Goal: Task Accomplishment & Management: Complete application form

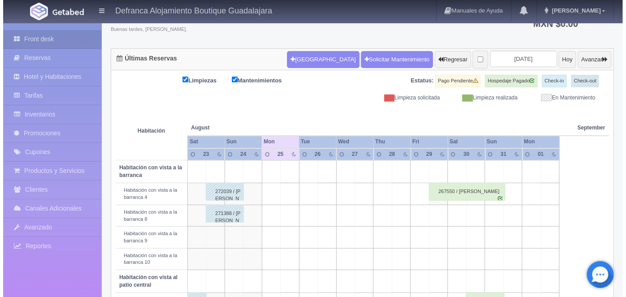
scroll to position [63, 0]
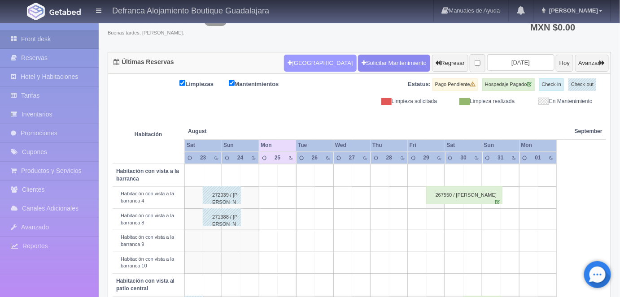
click at [301, 62] on button "[GEOGRAPHIC_DATA]" at bounding box center [320, 63] width 72 height 17
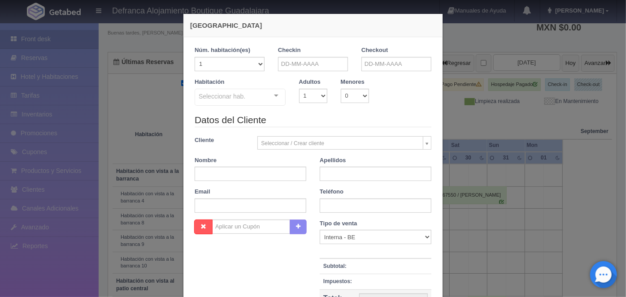
checkbox input "false"
click at [281, 62] on input "text" at bounding box center [313, 64] width 70 height 14
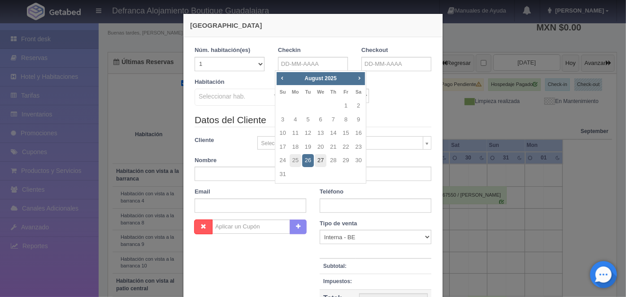
click at [317, 158] on link "27" at bounding box center [321, 160] width 12 height 13
type input "27-08-2025"
checkbox input "false"
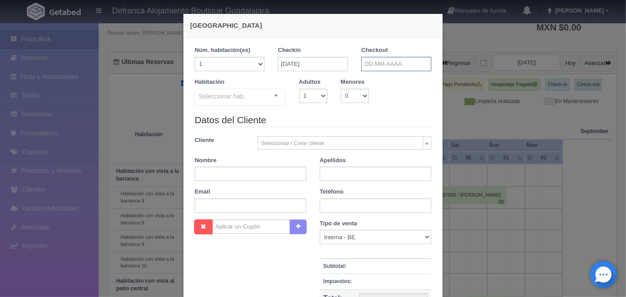
click at [363, 62] on input "text" at bounding box center [396, 64] width 70 height 14
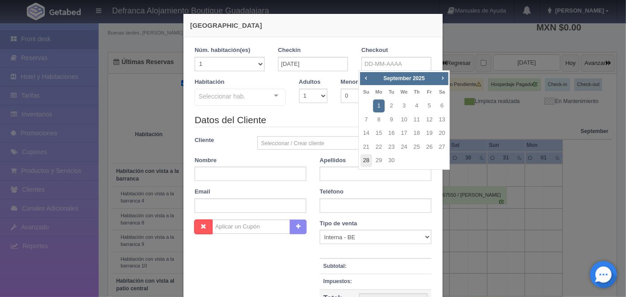
click at [363, 161] on link "28" at bounding box center [367, 160] width 12 height 13
type input "28-09-2025"
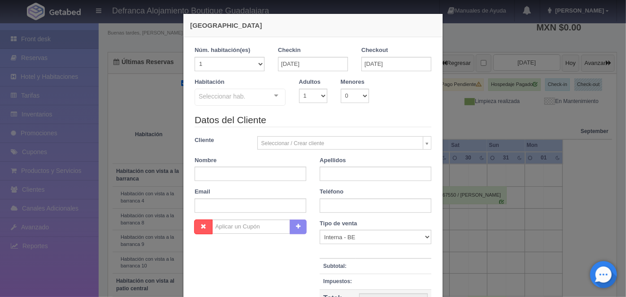
checkbox input "false"
click at [320, 96] on select "1 2 3 4 5 6 7 8 9 10" at bounding box center [313, 96] width 28 height 14
select select "2"
click at [299, 89] on select "1 2 3 4 5 6 7 8 9 10" at bounding box center [313, 96] width 28 height 14
checkbox input "false"
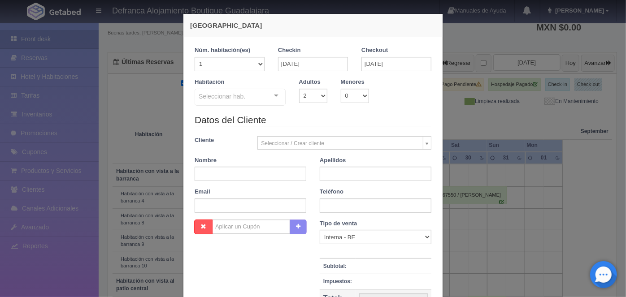
click at [272, 95] on div at bounding box center [276, 95] width 18 height 13
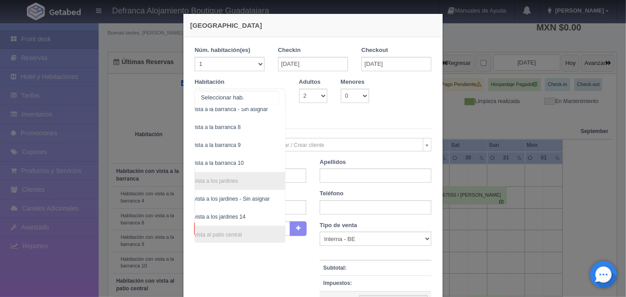
scroll to position [171, 51]
click at [257, 66] on select "1 2 3 4 5 6 7 8 9 10 11 12 13 14 15 16 17 18 19 20" at bounding box center [230, 64] width 70 height 14
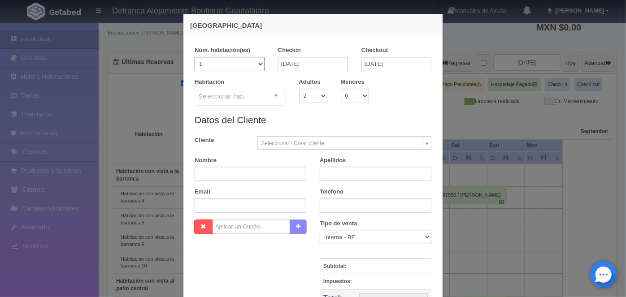
select select "3"
click at [195, 57] on select "1 2 3 4 5 6 7 8 9 10 11 12 13 14 15 16 17 18 19 20" at bounding box center [230, 64] width 70 height 14
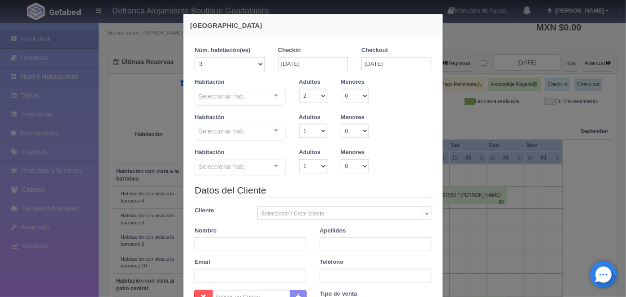
click at [270, 131] on div "Seleccionar hab. No elements found. Consider changing the search query. List is…" at bounding box center [240, 133] width 91 height 18
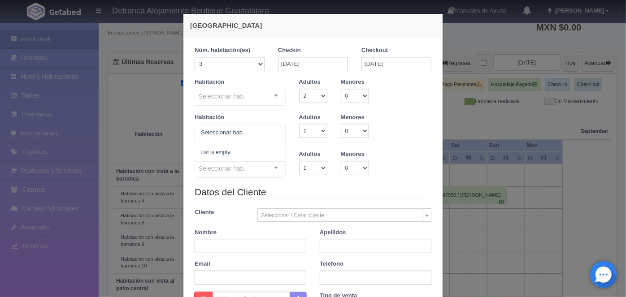
click at [274, 94] on div at bounding box center [276, 95] width 18 height 13
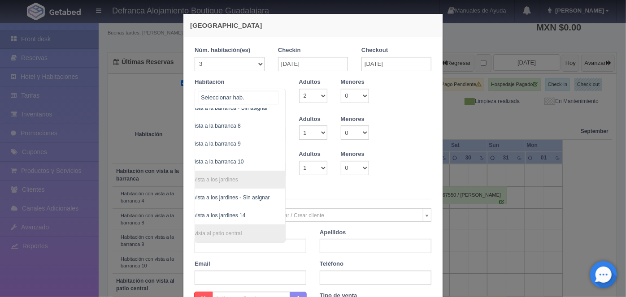
click at [230, 123] on span "Habitación con vista a la barranca 8" at bounding box center [198, 126] width 86 height 6
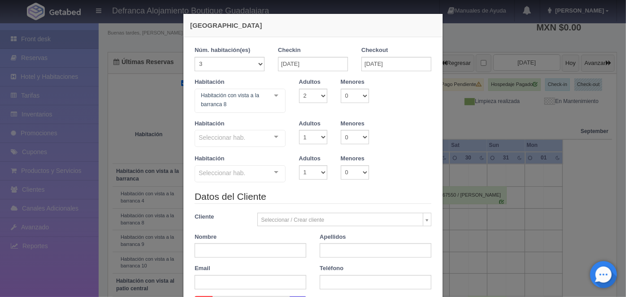
checkbox input "false"
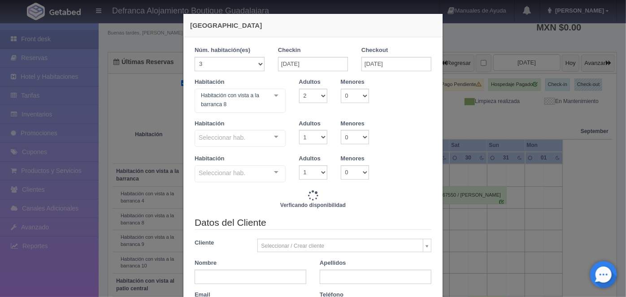
click at [274, 133] on div at bounding box center [276, 136] width 18 height 13
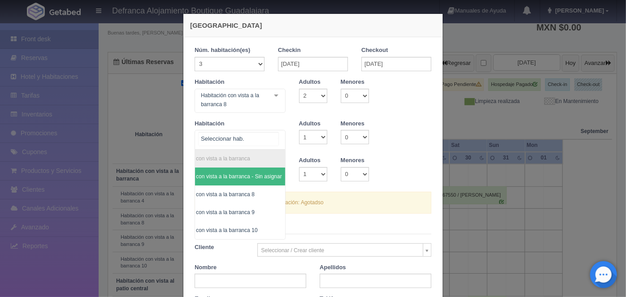
scroll to position [0, 33]
click at [243, 209] on span "Habitación con vista a la barranca 9" at bounding box center [210, 212] width 86 height 6
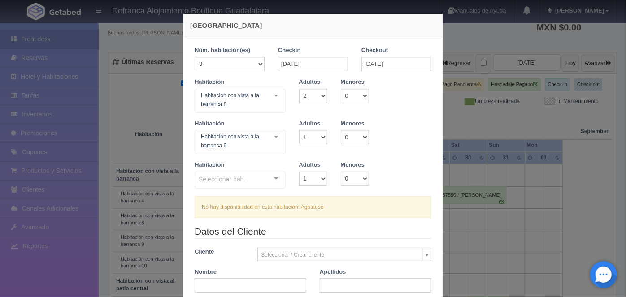
click at [274, 179] on div at bounding box center [276, 178] width 18 height 13
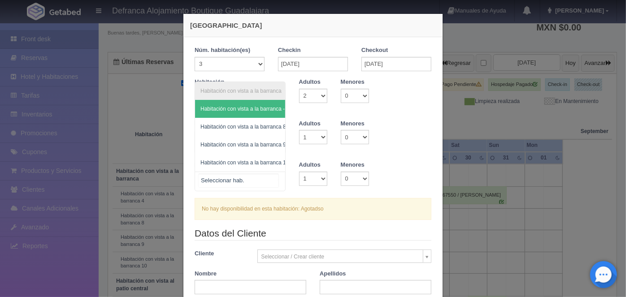
click at [265, 160] on span "Habitación con vista a la barranca 10" at bounding box center [244, 163] width 88 height 6
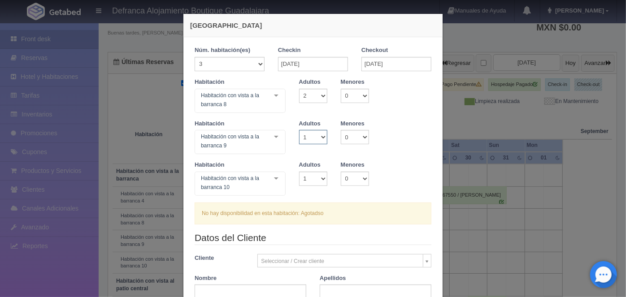
click at [318, 139] on select "1 2 3 4 5 6 7 8 9 10" at bounding box center [313, 137] width 28 height 14
select select "2"
click at [299, 130] on select "1 2 3 4 5 6 7 8 9 10" at bounding box center [313, 137] width 28 height 14
checkbox input "false"
click at [317, 177] on select "1 2 3 4 5 6 7 8 9 10" at bounding box center [313, 179] width 28 height 14
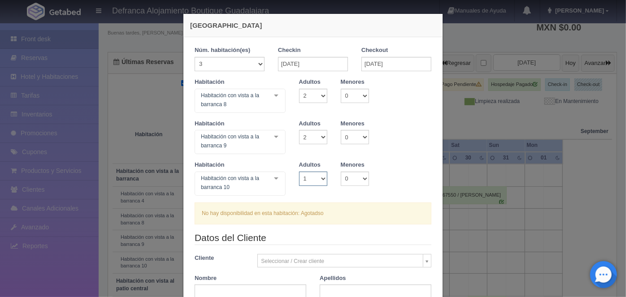
select select "2"
click at [299, 172] on select "1 2 3 4 5 6 7 8 9 10" at bounding box center [313, 179] width 28 height 14
checkbox input "false"
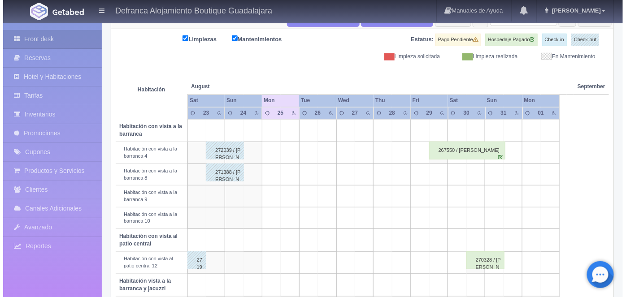
scroll to position [113, 0]
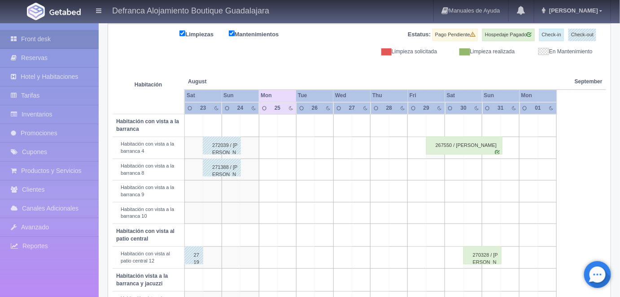
click at [363, 169] on td at bounding box center [361, 170] width 18 height 22
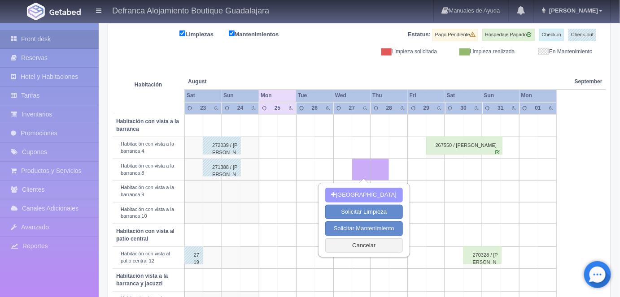
click at [358, 193] on button "[GEOGRAPHIC_DATA]" at bounding box center [364, 195] width 78 height 15
select select "1"
type input "28-08-2025"
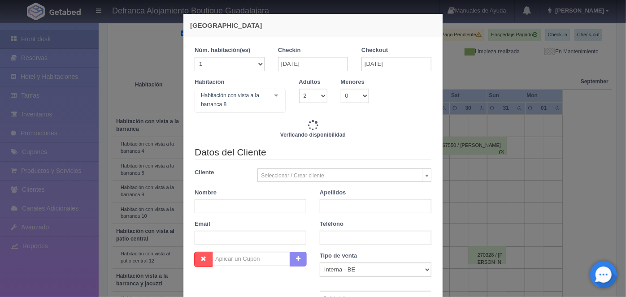
checkbox input "false"
type input "6110.00"
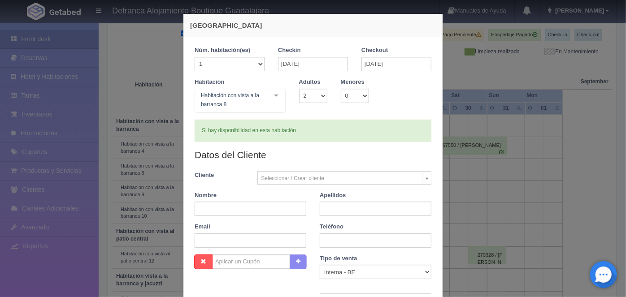
checkbox input "false"
click at [274, 95] on div at bounding box center [276, 95] width 18 height 13
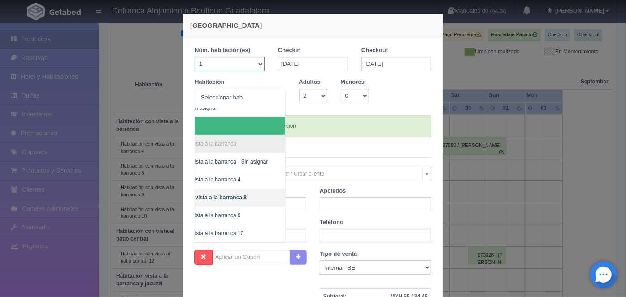
click at [256, 65] on select "1 2 3 4 5 6 7 8 9 10 11 12 13 14 15 16 17 18 19 20" at bounding box center [230, 64] width 70 height 14
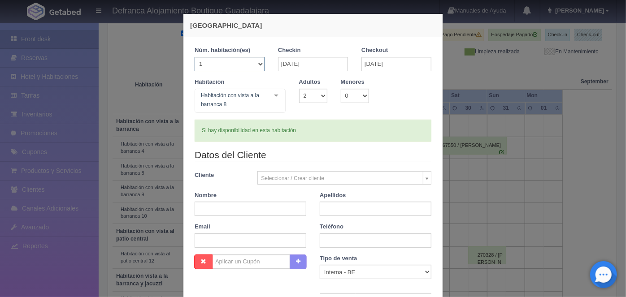
select select "3"
click at [195, 57] on select "1 2 3 4 5 6 7 8 9 10 11 12 13 14 15 16 17 18 19 20" at bounding box center [230, 64] width 70 height 14
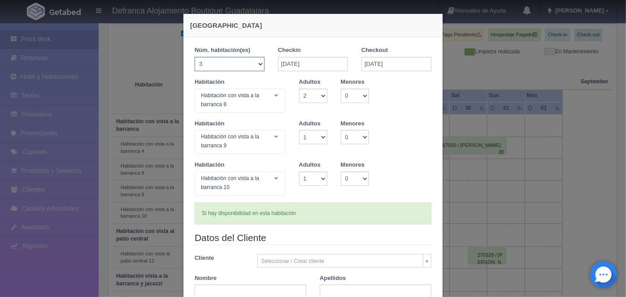
checkbox input "false"
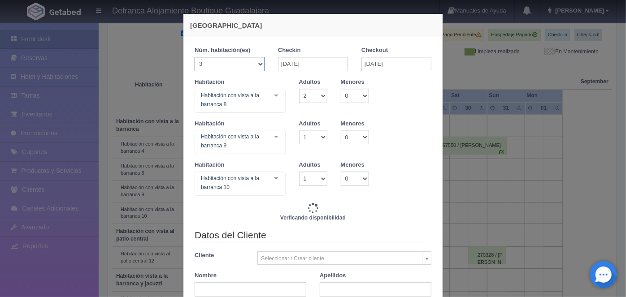
type input "18330.00"
checkbox input "false"
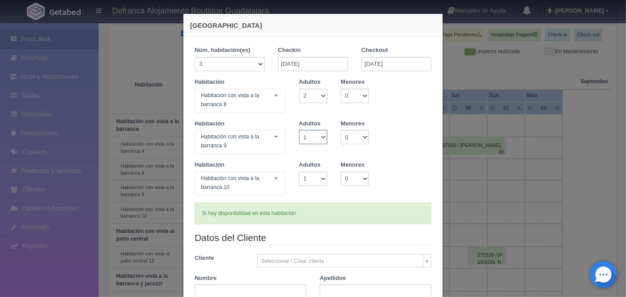
click at [318, 137] on select "1 2 3 4 5 6 7 8 9 10" at bounding box center [313, 137] width 28 height 14
select select "2"
click at [299, 130] on select "1 2 3 4 5 6 7 8 9 10" at bounding box center [313, 137] width 28 height 14
checkbox input "false"
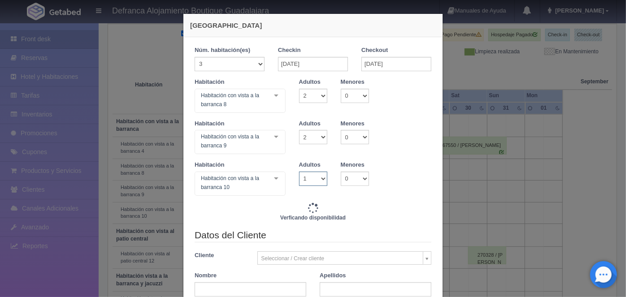
click at [317, 179] on select "1 2 3 4 5 6 7 8 9 10" at bounding box center [313, 179] width 28 height 14
type input "18330.00"
checkbox input "false"
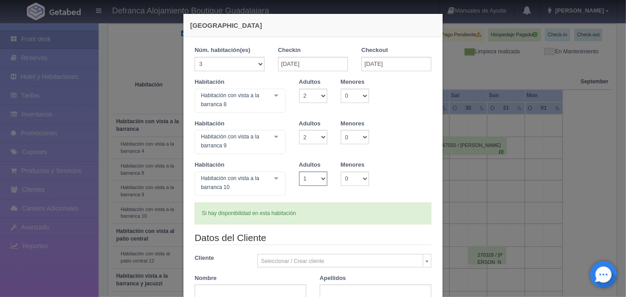
select select "2"
click at [299, 172] on select "1 2 3 4 5 6 7 8 9 10" at bounding box center [313, 179] width 28 height 14
checkbox input "false"
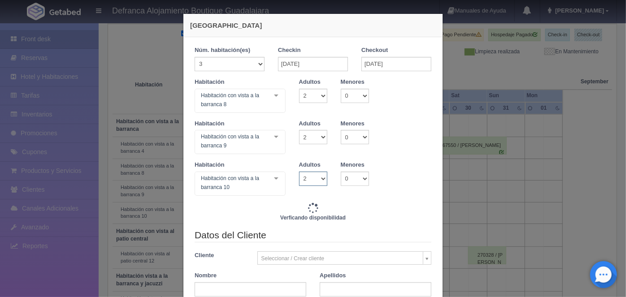
type input "18330.00"
checkbox input "false"
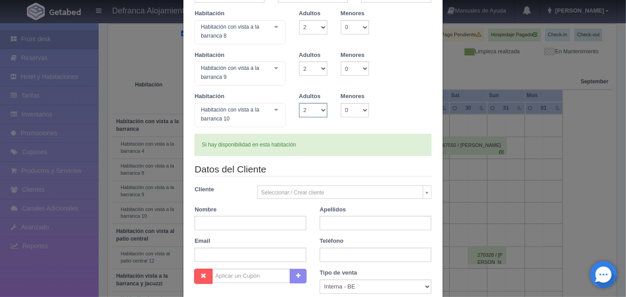
scroll to position [73, 0]
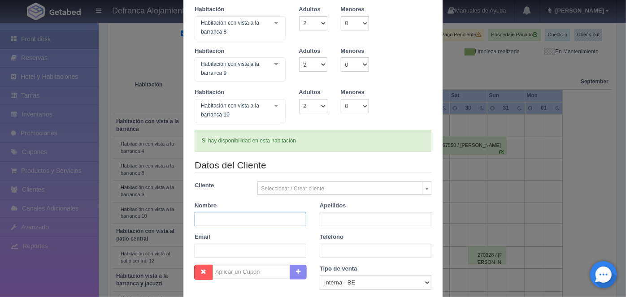
click at [208, 218] on input "text" at bounding box center [251, 219] width 112 height 14
type input "SOFIA"
click at [334, 221] on input "text" at bounding box center [376, 219] width 112 height 14
type input "JIMENEZ DE L=MARTINEZ"
click at [324, 249] on input "text" at bounding box center [376, 251] width 112 height 14
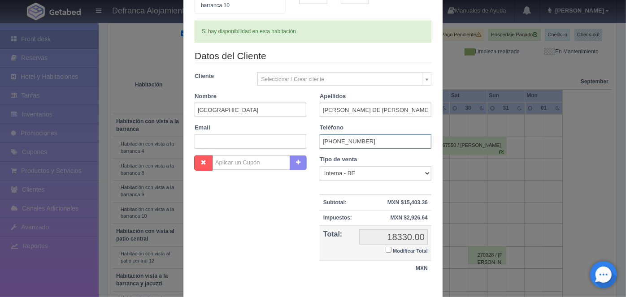
scroll to position [183, 0]
type input "3336-16-0431"
click at [386, 247] on input "Modificar Total" at bounding box center [389, 250] width 6 height 6
checkbox input "true"
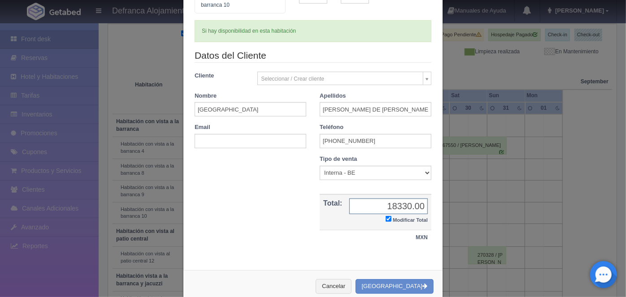
scroll to position [200, 0]
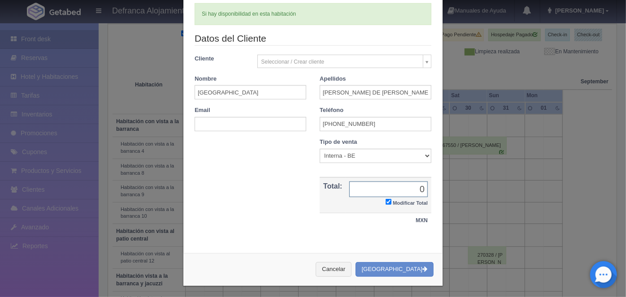
type input "0.00"
click at [390, 268] on button "[GEOGRAPHIC_DATA]" at bounding box center [395, 269] width 78 height 15
click at [363, 88] on input "JIMENEZ DE L=MARTINEZ" at bounding box center [376, 92] width 112 height 14
type input "JIMENEZ DE LMARTINEZ"
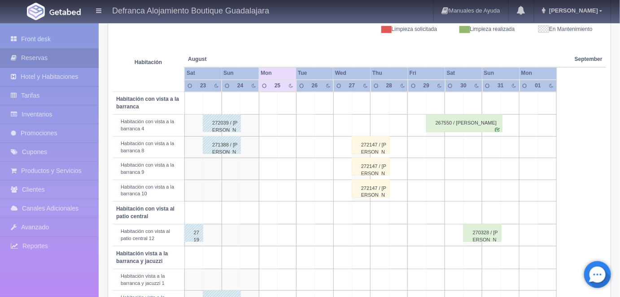
scroll to position [141, 0]
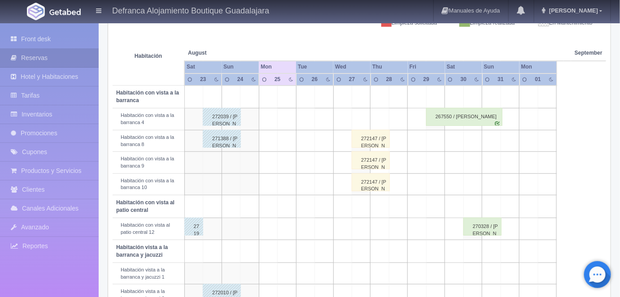
click at [365, 135] on div "272147 / SOFIA JIMENEZ DE L=MARTINEZ" at bounding box center [371, 139] width 38 height 18
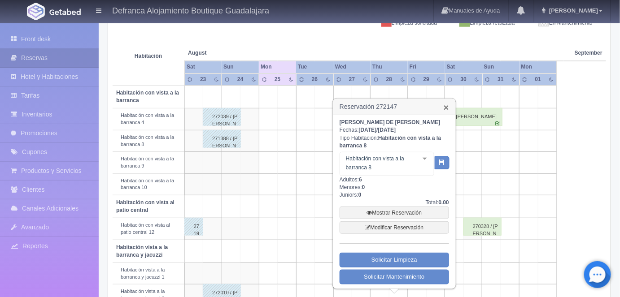
click at [445, 105] on link "×" at bounding box center [445, 107] width 5 height 9
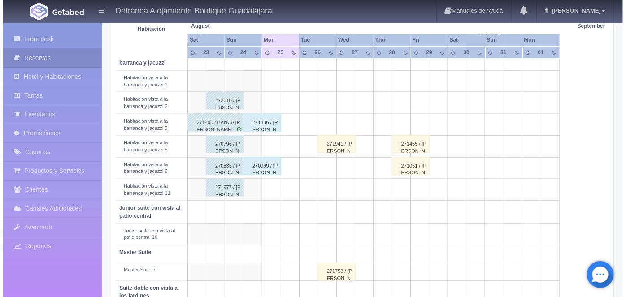
scroll to position [336, 0]
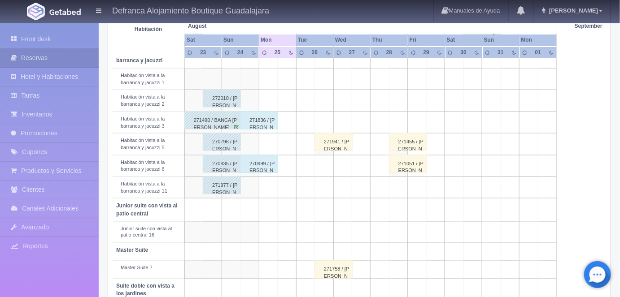
click at [366, 182] on td at bounding box center [361, 188] width 18 height 22
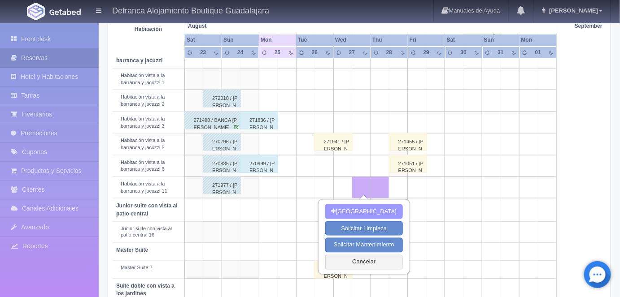
click at [358, 209] on button "[GEOGRAPHIC_DATA]" at bounding box center [364, 211] width 78 height 15
type input "27-08-2025"
type input "28-08-2025"
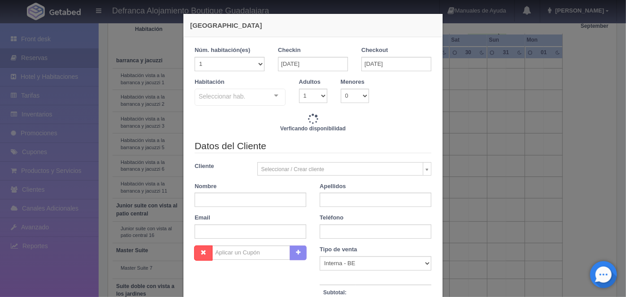
checkbox input "false"
type input "6710.00"
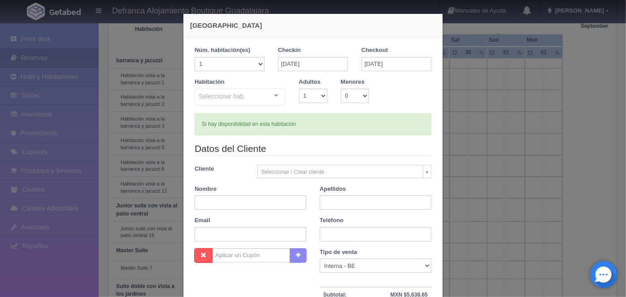
checkbox input "false"
click at [322, 96] on select "1 2 3 4 5 6 7 8 9 10" at bounding box center [313, 96] width 28 height 14
select select "2"
click at [299, 89] on select "1 2 3 4 5 6 7 8 9 10" at bounding box center [313, 96] width 28 height 14
checkbox input "false"
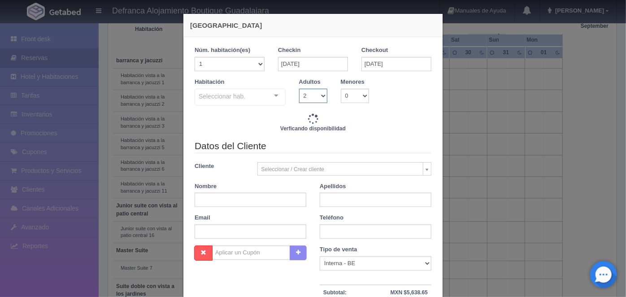
type input "6710.00"
checkbox input "false"
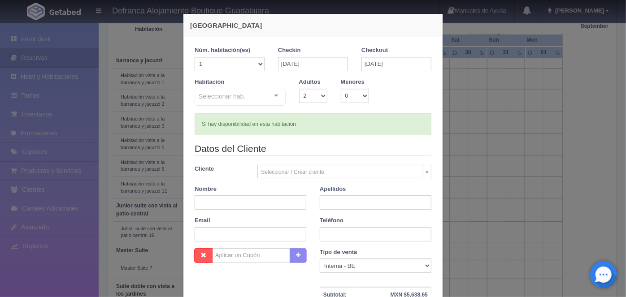
click at [271, 94] on div at bounding box center [276, 95] width 18 height 13
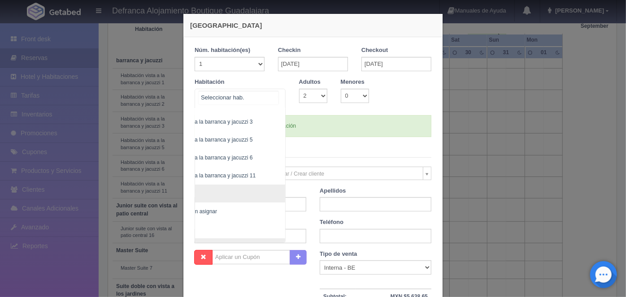
scroll to position [78, 51]
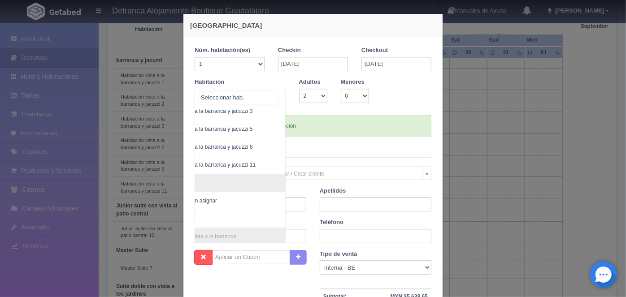
click at [234, 162] on span "Habitación vista a la barranca y jacuzzi 11" at bounding box center [205, 165] width 100 height 6
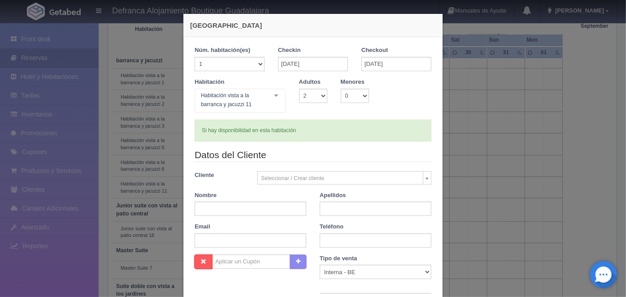
checkbox input "false"
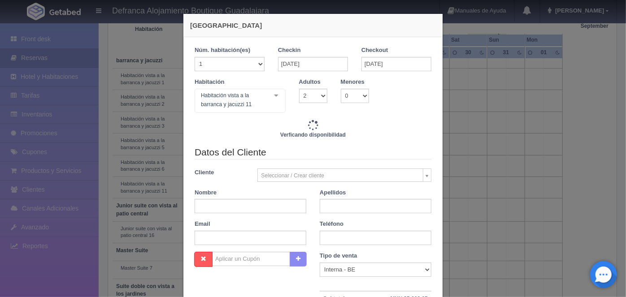
type input "6710.00"
checkbox input "false"
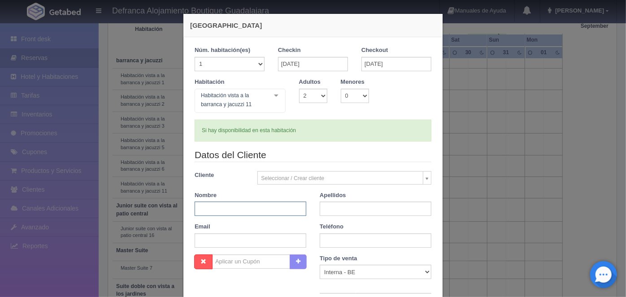
click at [197, 208] on input "text" at bounding box center [251, 209] width 112 height 14
type input "SOFIA"
click at [334, 207] on input "text" at bounding box center [376, 209] width 112 height 14
type input "JIMENEZ DE MARTINEZ"
click at [329, 239] on input "text" at bounding box center [376, 241] width 112 height 14
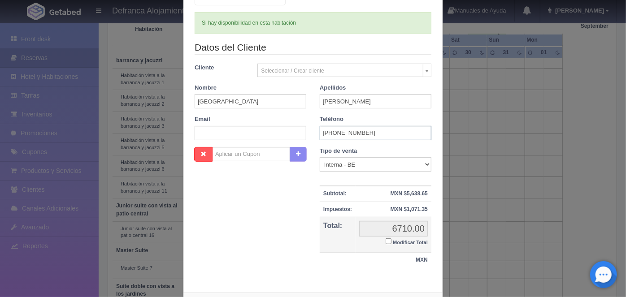
scroll to position [129, 0]
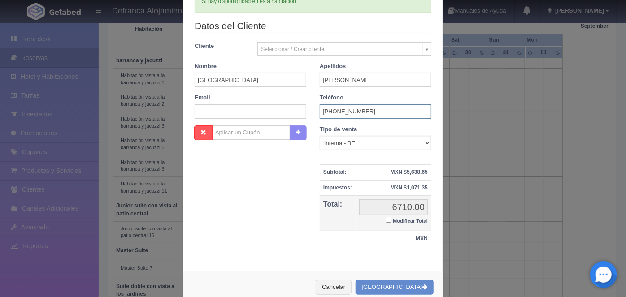
type input "3336-16-0431"
click at [387, 219] on input "Modificar Total" at bounding box center [389, 220] width 6 height 6
checkbox input "true"
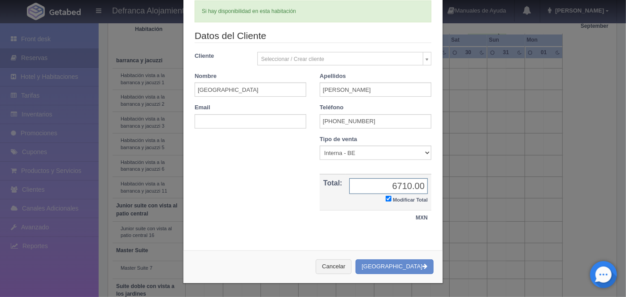
scroll to position [117, 0]
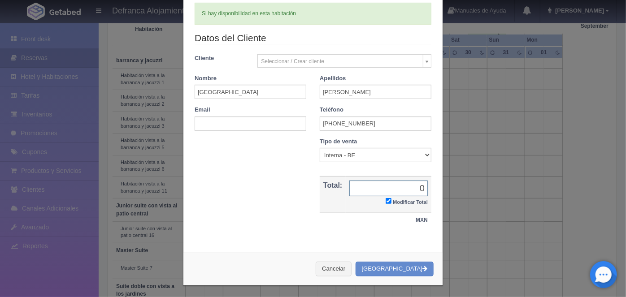
type input "0.00"
click at [393, 266] on button "[GEOGRAPHIC_DATA]" at bounding box center [395, 269] width 78 height 15
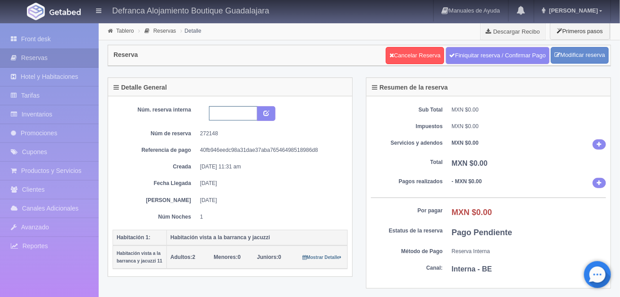
click at [214, 110] on input "text" at bounding box center [233, 113] width 48 height 14
type input "HVBJ11 270825 280825"
click at [265, 113] on icon "submit" at bounding box center [266, 113] width 6 height 6
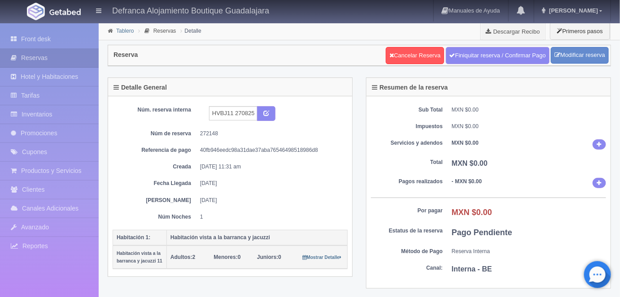
click at [118, 32] on link "Tablero" at bounding box center [124, 31] width 17 height 6
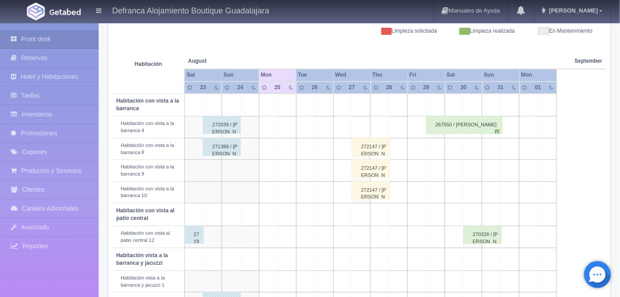
scroll to position [133, 0]
